Goal: Task Accomplishment & Management: Use online tool/utility

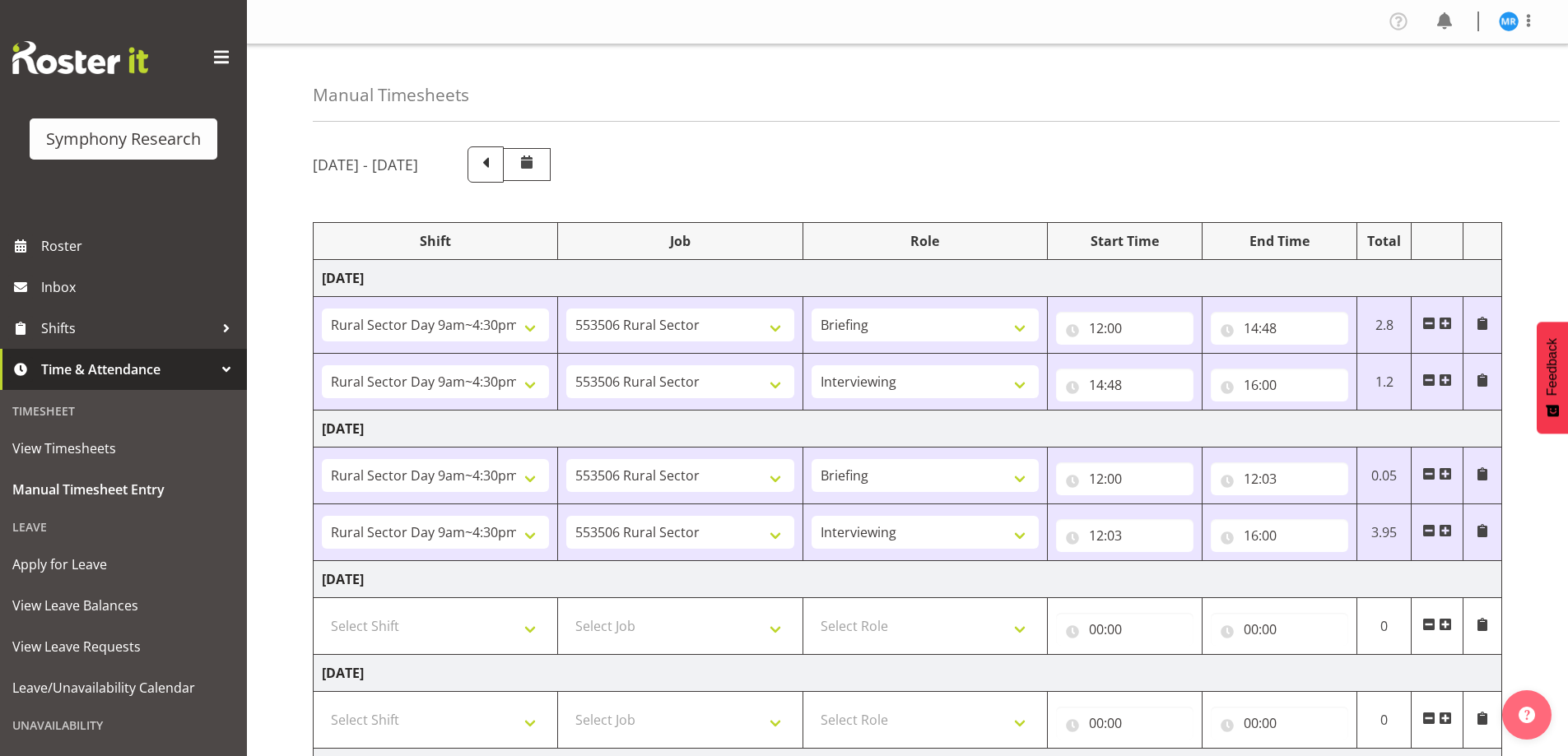
select select "81561"
select select "10587"
select select "81561"
select select "10587"
select select "47"
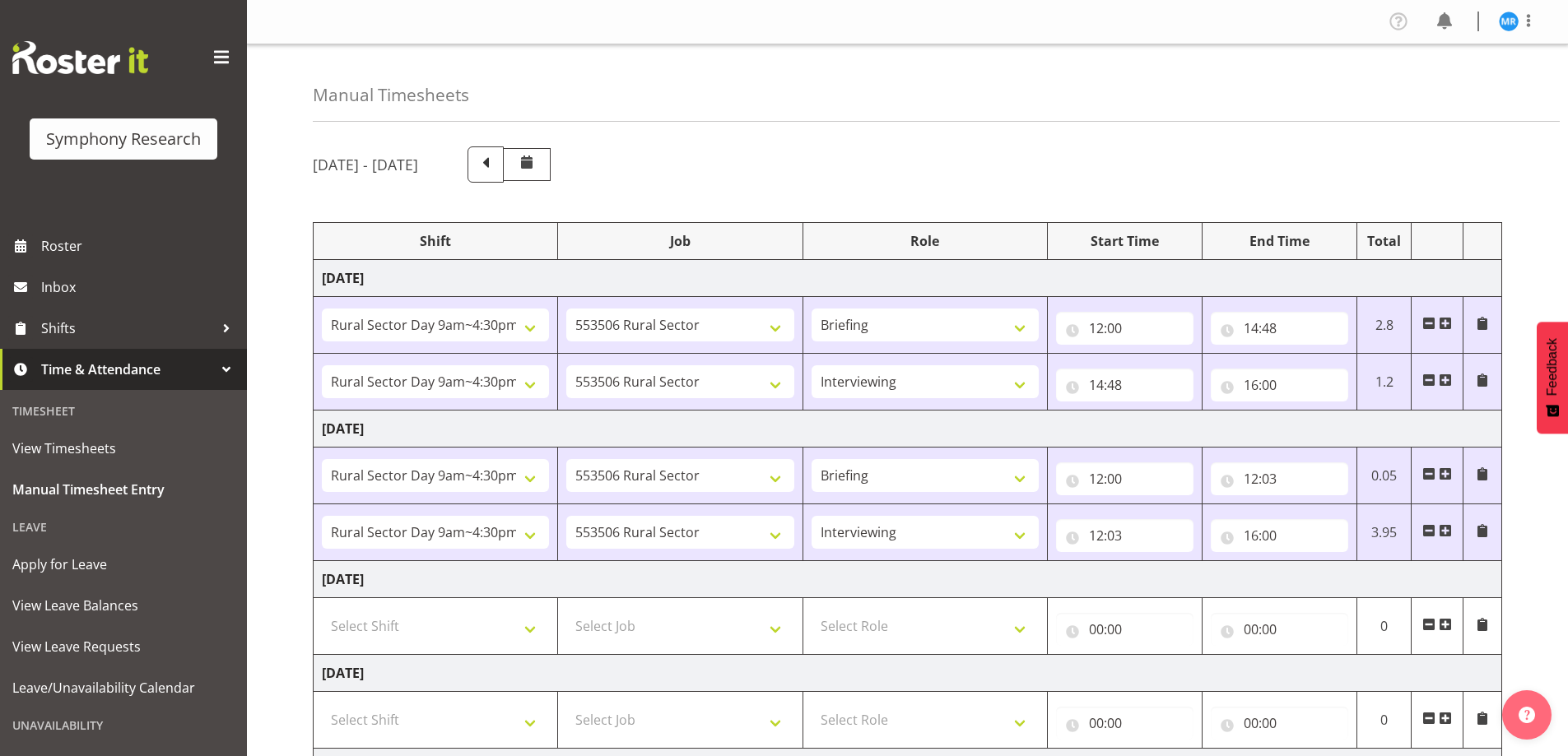
select select "81561"
select select "10587"
select select "81561"
select select "10587"
select select "47"
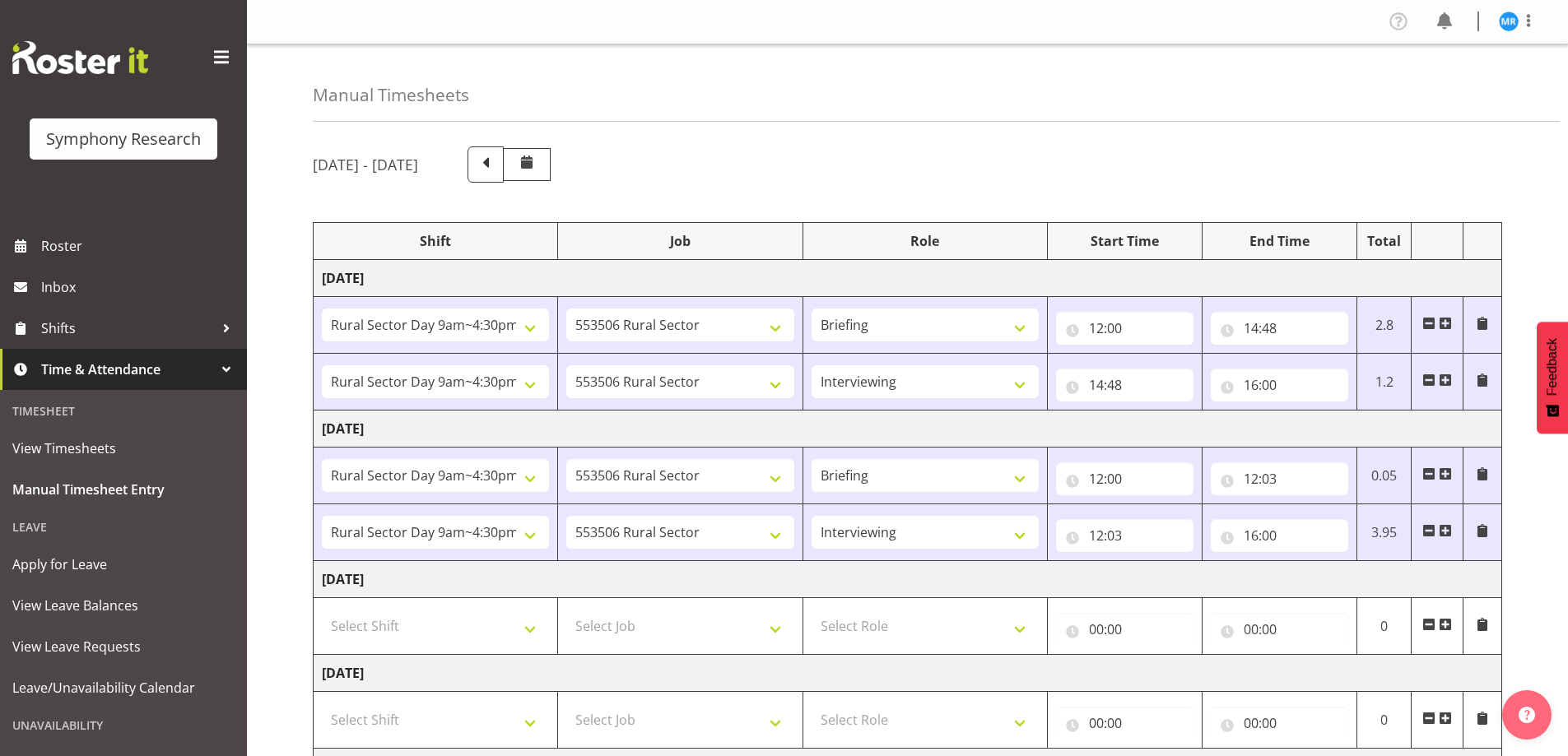
scroll to position [379, 0]
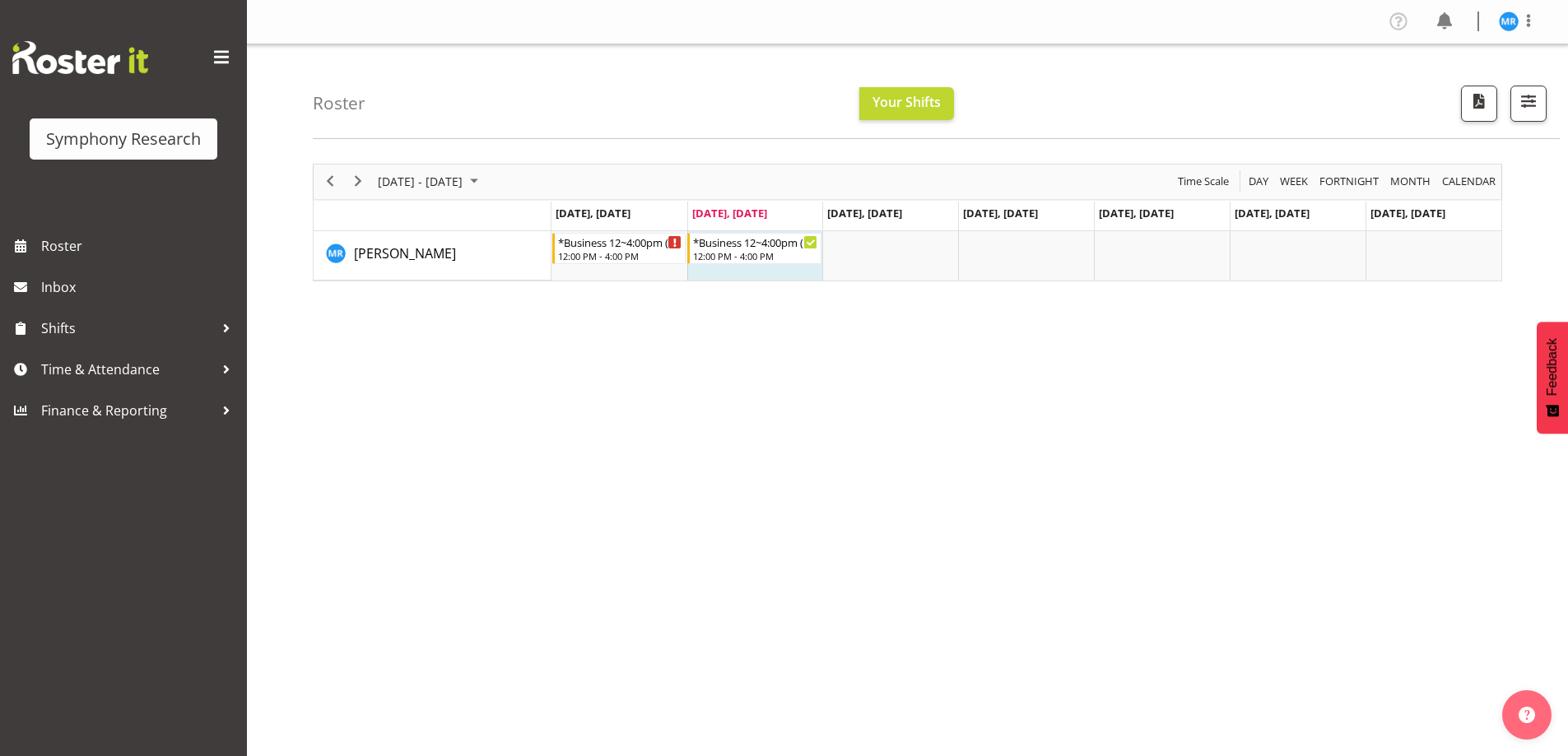
click at [1413, 535] on div "[DATE] - [DATE] [DATE] Day Week Fortnight Month calendar Month Agenda Time Scal…" at bounding box center [940, 481] width 1255 height 659
